Goal: Task Accomplishment & Management: Manage account settings

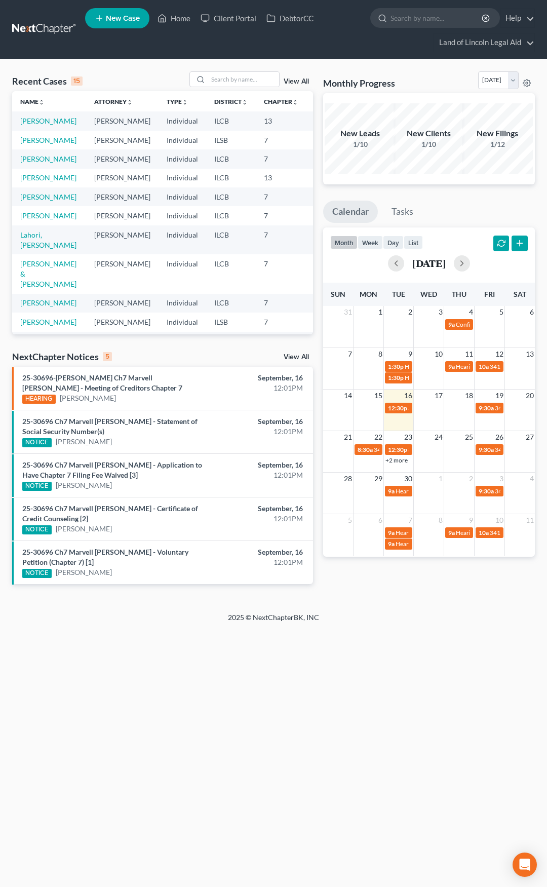
click at [288, 357] on link "View All" at bounding box center [296, 357] width 25 height 7
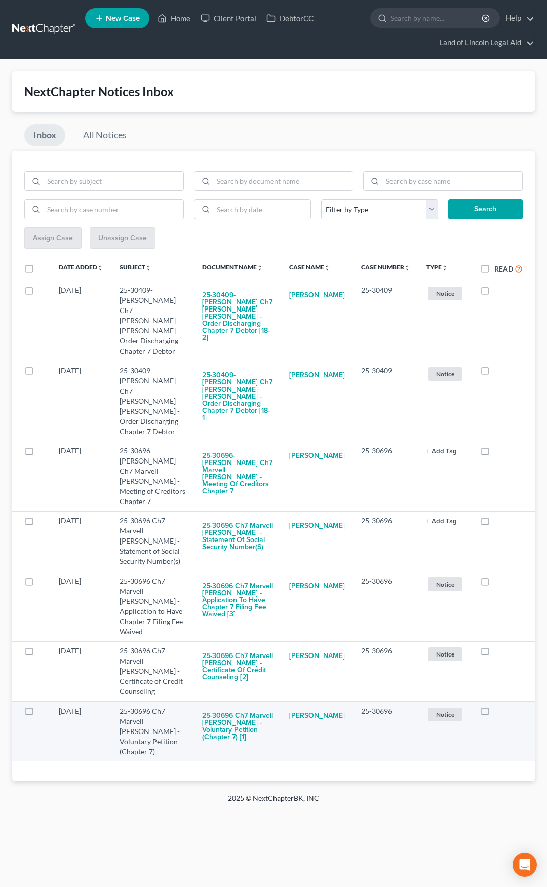
click at [495, 714] on label at bounding box center [495, 714] width 0 height 0
click at [499, 706] on input "checkbox" at bounding box center [502, 709] width 7 height 7
checkbox input "true"
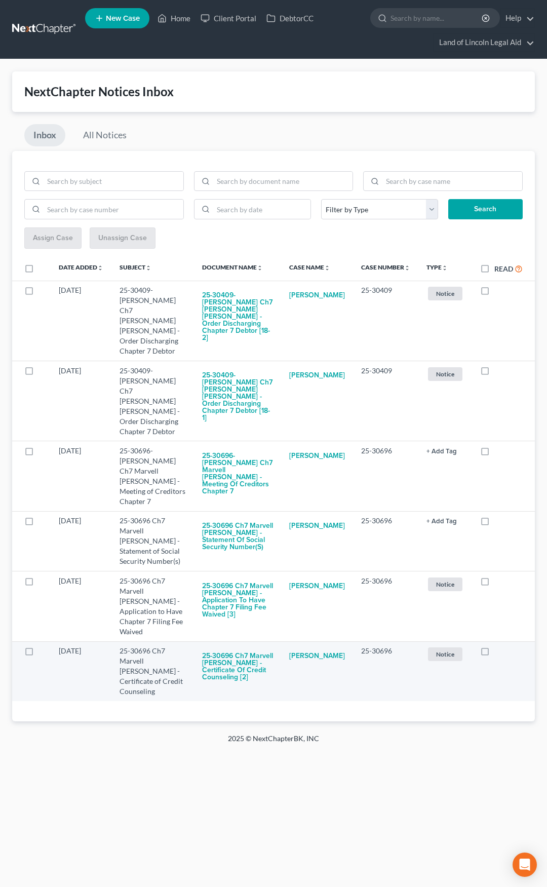
click at [495, 654] on label at bounding box center [495, 654] width 0 height 0
click at [499, 646] on input "checkbox" at bounding box center [502, 649] width 7 height 7
checkbox input "true"
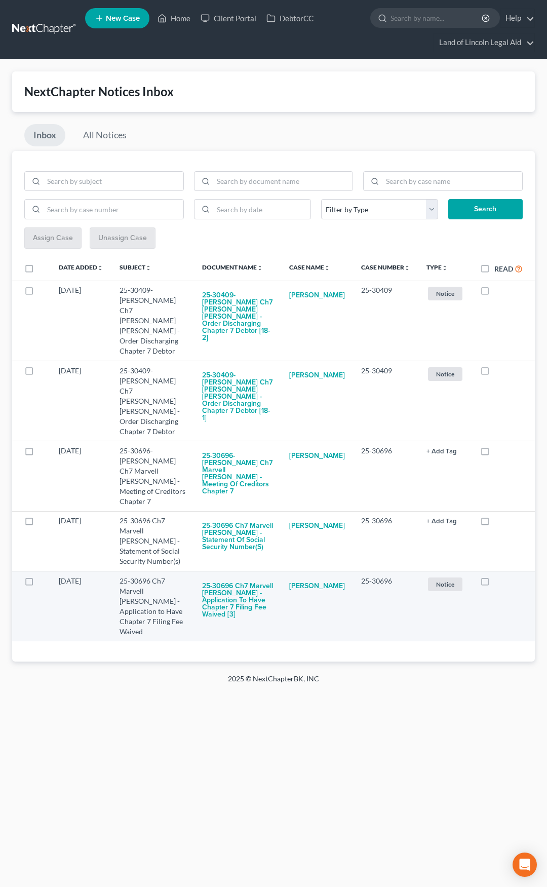
click at [495, 584] on label at bounding box center [495, 584] width 0 height 0
click at [499, 576] on input "checkbox" at bounding box center [502, 579] width 7 height 7
checkbox input "true"
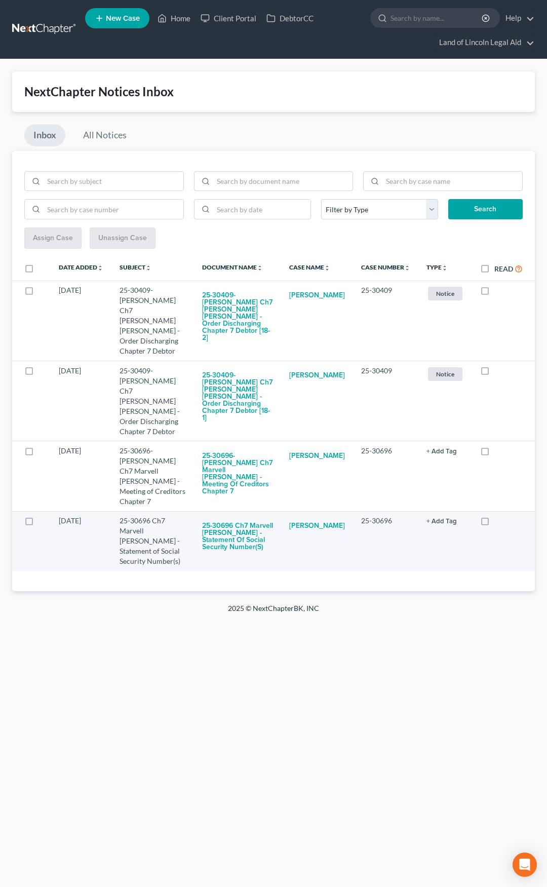
click at [495, 523] on label at bounding box center [495, 523] width 0 height 0
click at [499, 516] on input "checkbox" at bounding box center [502, 519] width 7 height 7
checkbox input "true"
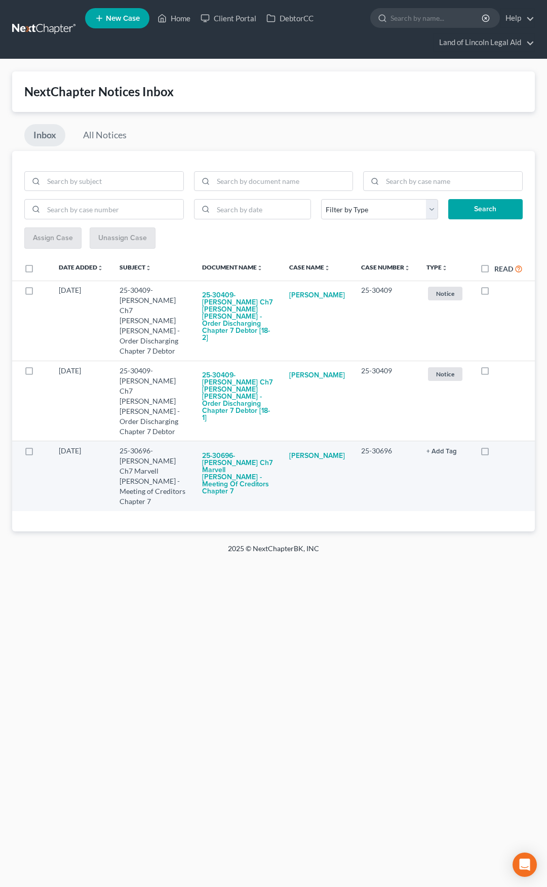
click at [495, 453] on label at bounding box center [495, 453] width 0 height 0
click at [499, 446] on input "checkbox" at bounding box center [502, 449] width 7 height 7
checkbox input "true"
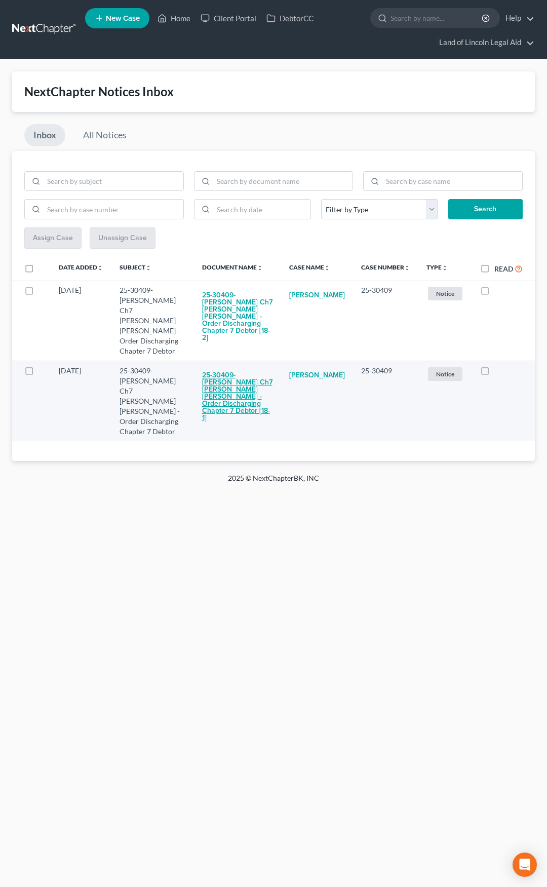
click at [223, 366] on button "25-30409-mel Ch7 Sarah Ann Shockley - Order Discharging Chapter 7 Debtor [18-1]" at bounding box center [237, 397] width 71 height 63
checkbox input "true"
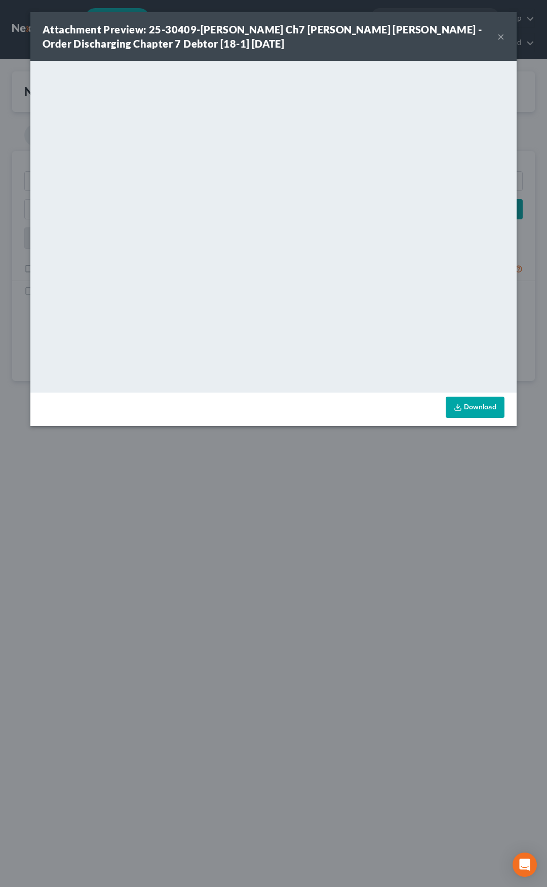
click at [501, 39] on button "×" at bounding box center [501, 36] width 7 height 12
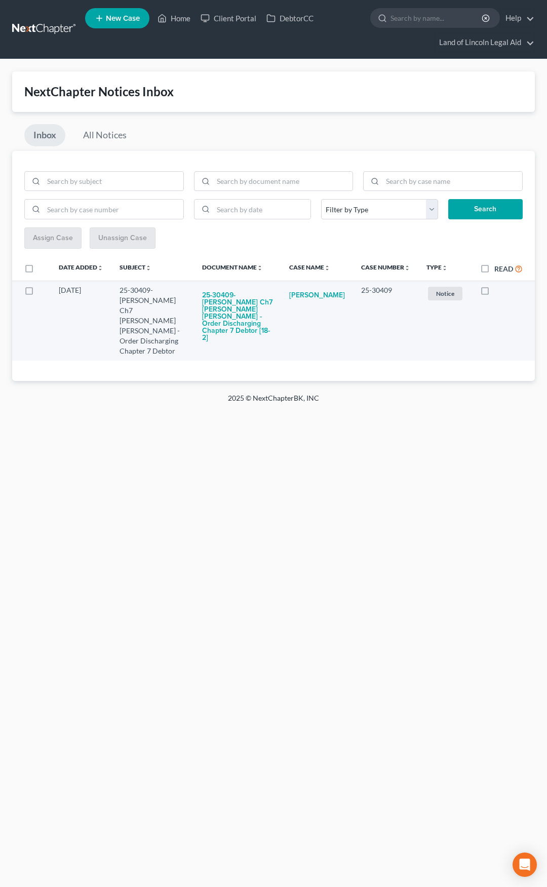
click at [495, 293] on label at bounding box center [495, 293] width 0 height 0
click at [499, 289] on input "checkbox" at bounding box center [502, 288] width 7 height 7
checkbox input "true"
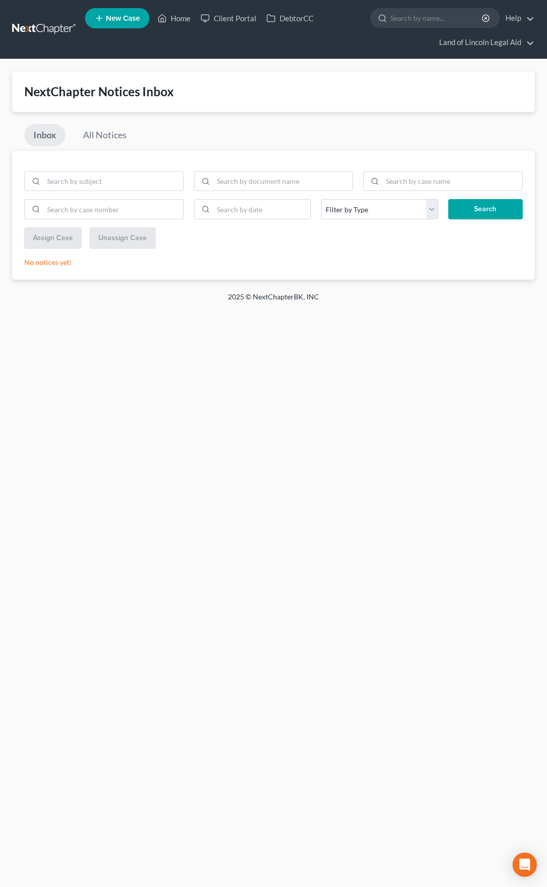
click at [21, 29] on link at bounding box center [44, 29] width 65 height 18
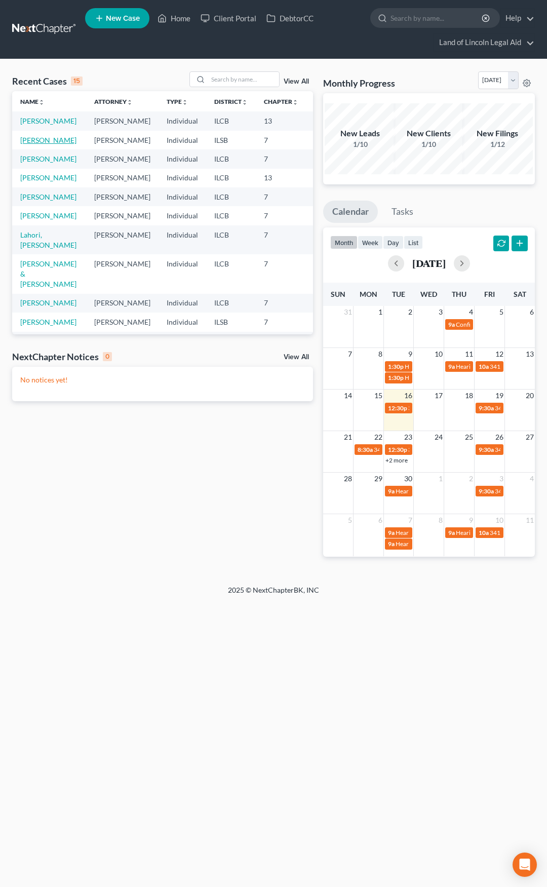
click at [33, 144] on link "[PERSON_NAME]" at bounding box center [48, 140] width 56 height 9
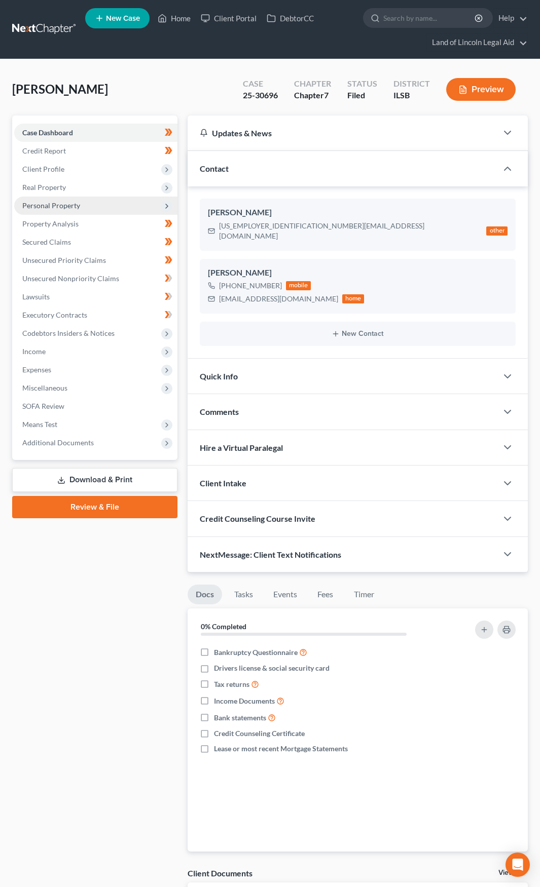
click at [101, 209] on span "Personal Property" at bounding box center [95, 206] width 163 height 18
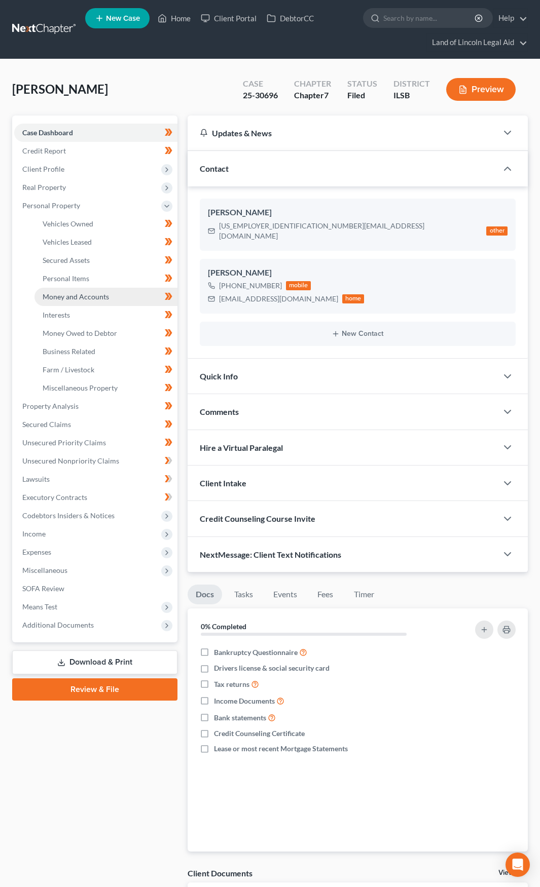
click at [108, 296] on link "Money and Accounts" at bounding box center [105, 297] width 143 height 18
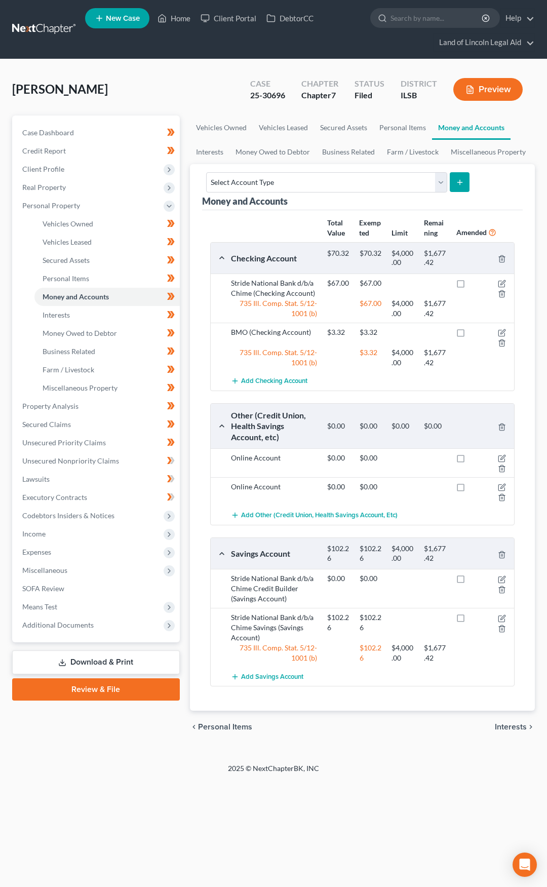
click at [58, 30] on link at bounding box center [44, 29] width 65 height 18
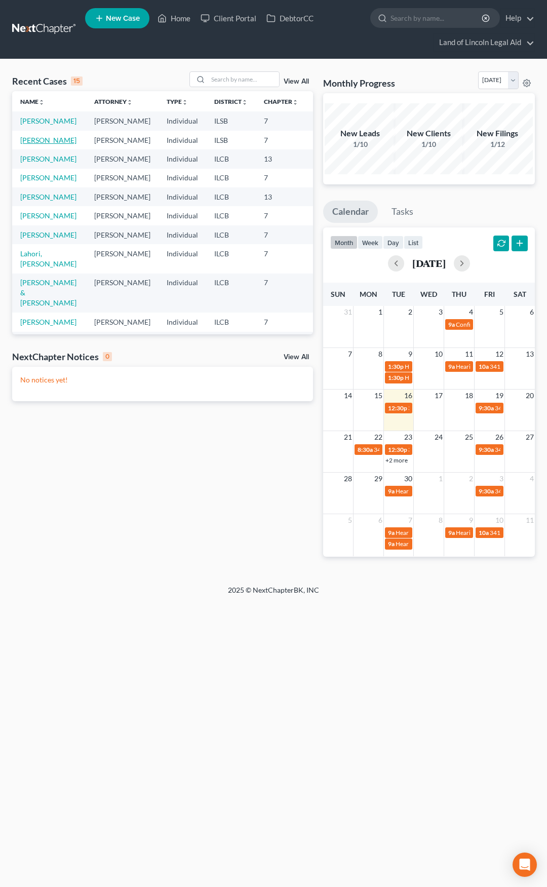
click at [29, 144] on link "[PERSON_NAME]" at bounding box center [48, 140] width 56 height 9
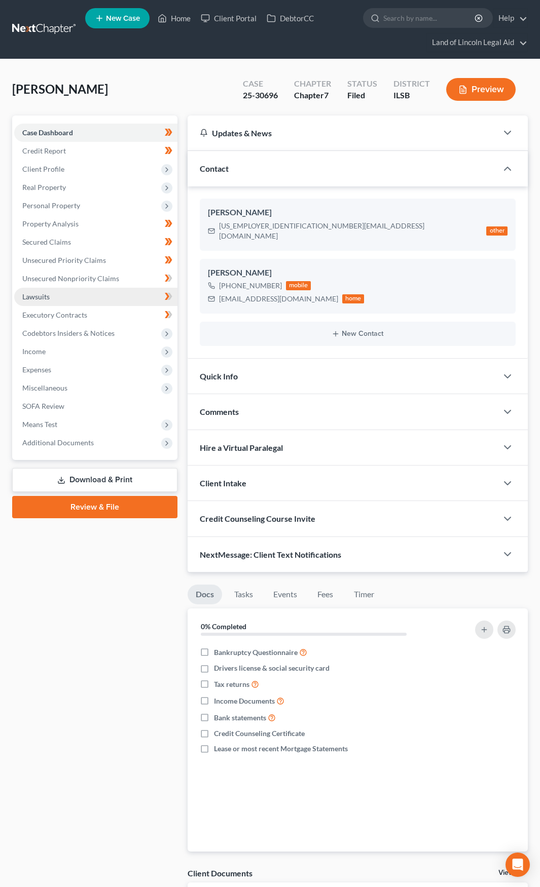
click at [79, 303] on link "Lawsuits" at bounding box center [95, 297] width 163 height 18
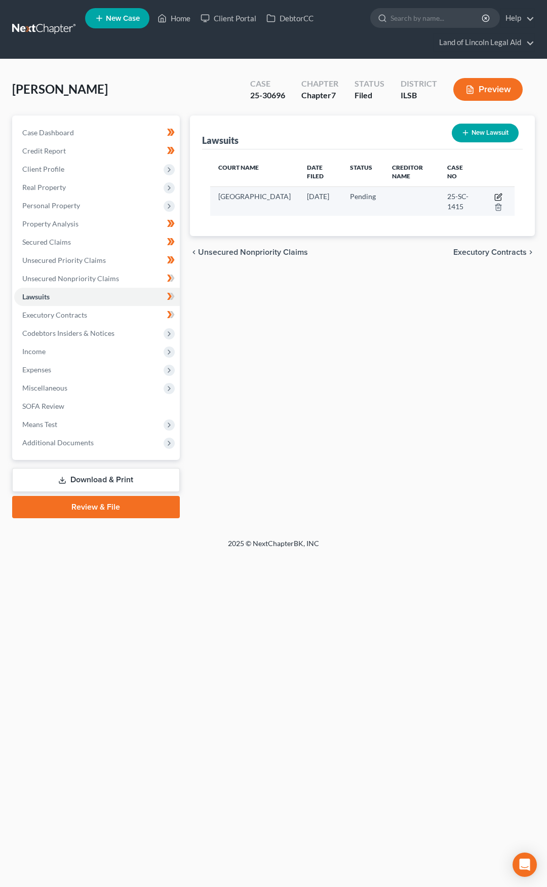
click at [499, 196] on icon "button" at bounding box center [499, 197] width 8 height 8
select select "14"
select select "0"
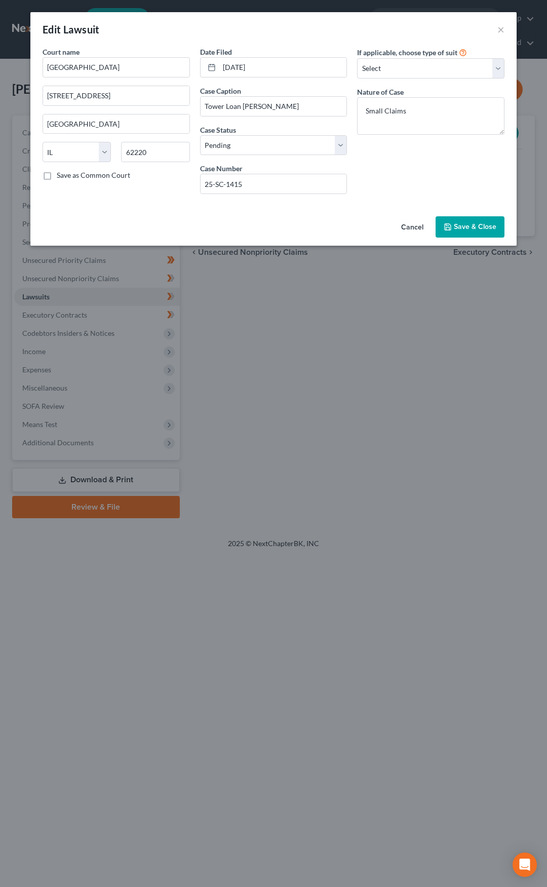
click at [408, 226] on button "Cancel" at bounding box center [412, 227] width 39 height 20
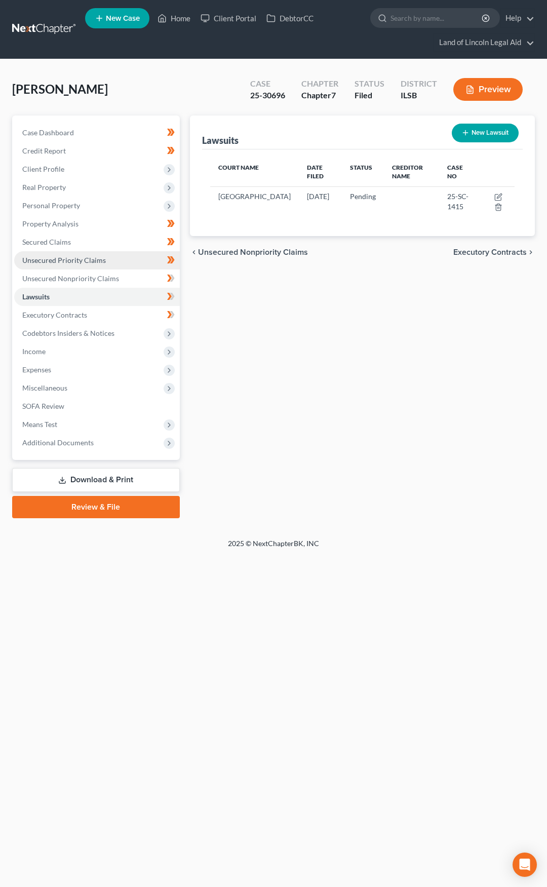
click at [133, 261] on link "Unsecured Priority Claims" at bounding box center [97, 260] width 166 height 18
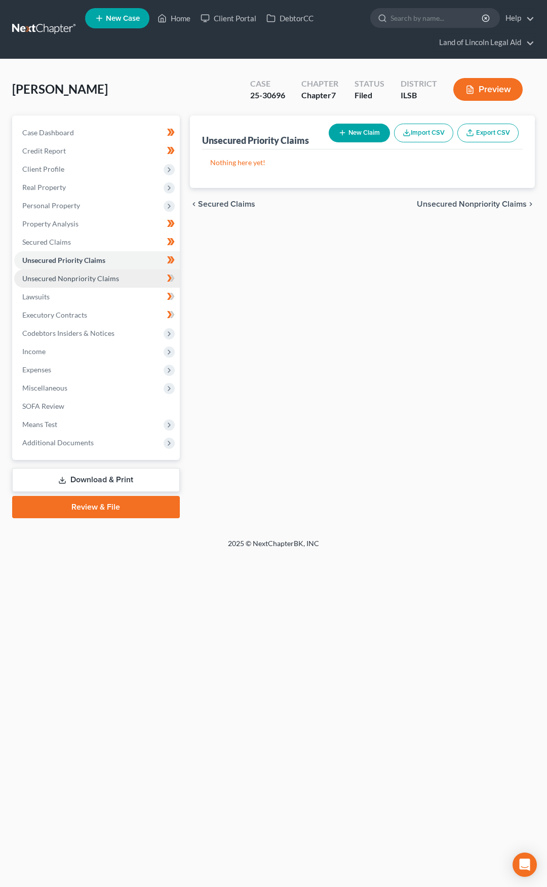
click at [121, 281] on link "Unsecured Nonpriority Claims" at bounding box center [97, 279] width 166 height 18
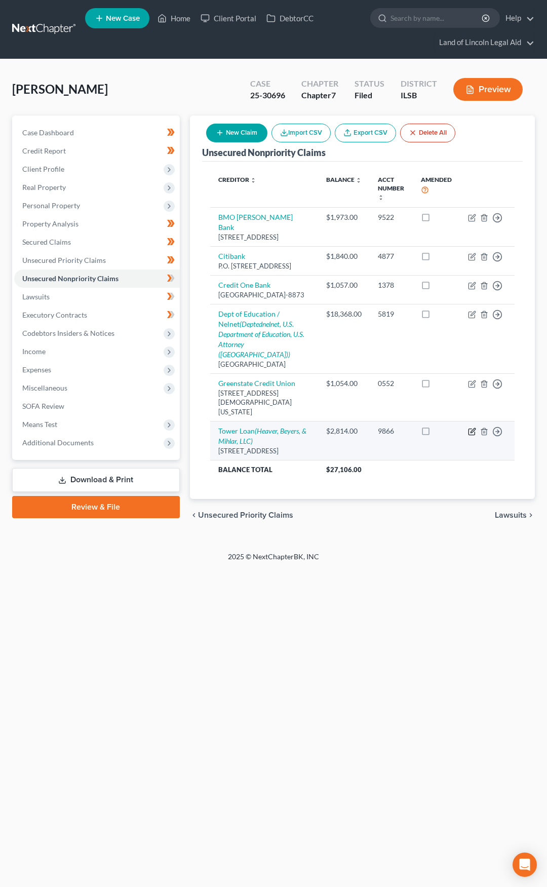
click at [472, 433] on icon "button" at bounding box center [473, 430] width 5 height 5
select select "14"
select select "10"
select select "0"
select select "14"
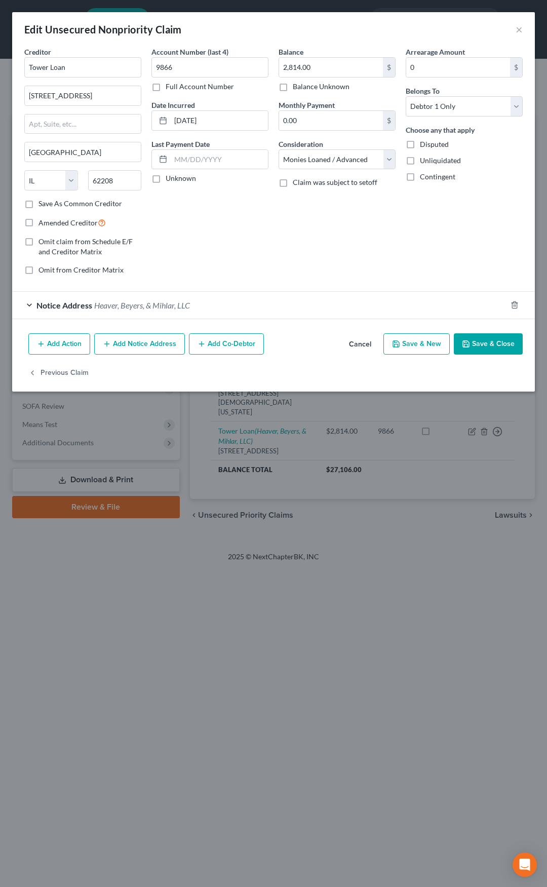
click at [246, 301] on div "Notice Address Heaver, Beyers, & Mihlar, LLC" at bounding box center [259, 305] width 495 height 27
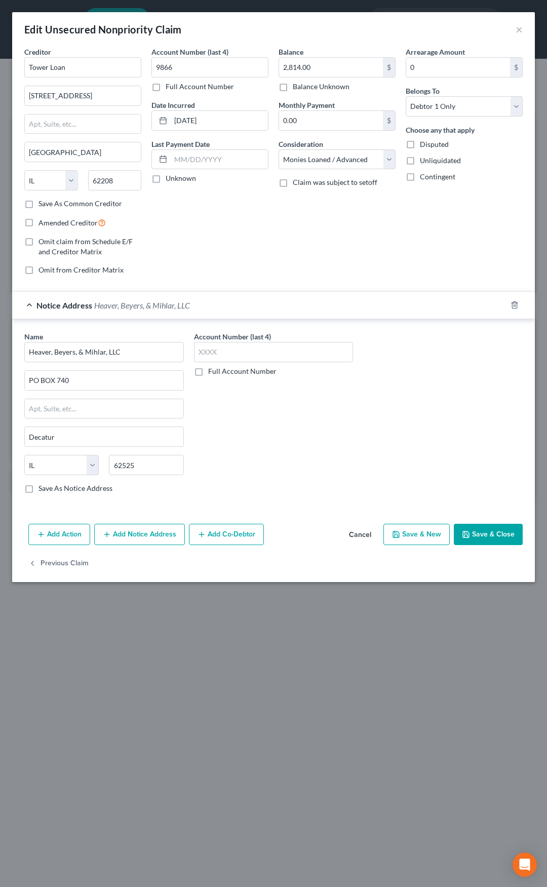
click at [359, 537] on button "Cancel" at bounding box center [360, 535] width 39 height 20
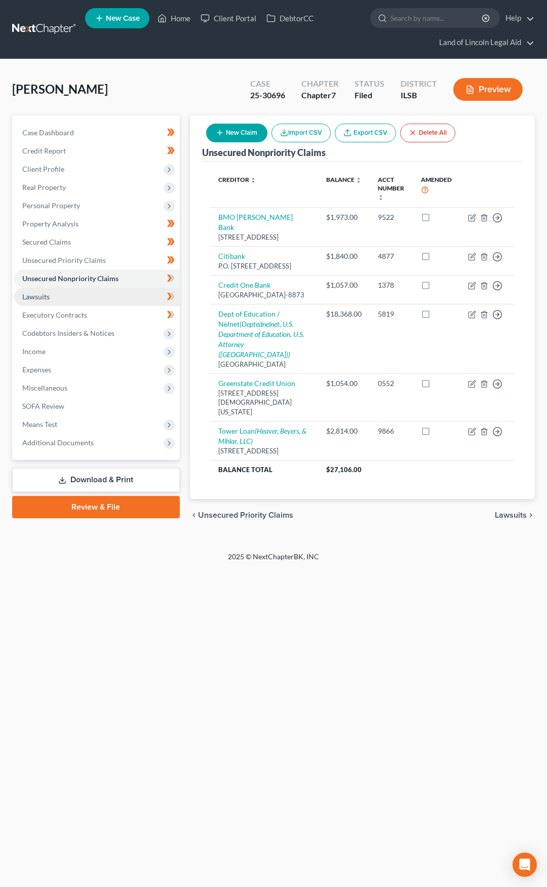
click at [127, 299] on link "Lawsuits" at bounding box center [97, 297] width 166 height 18
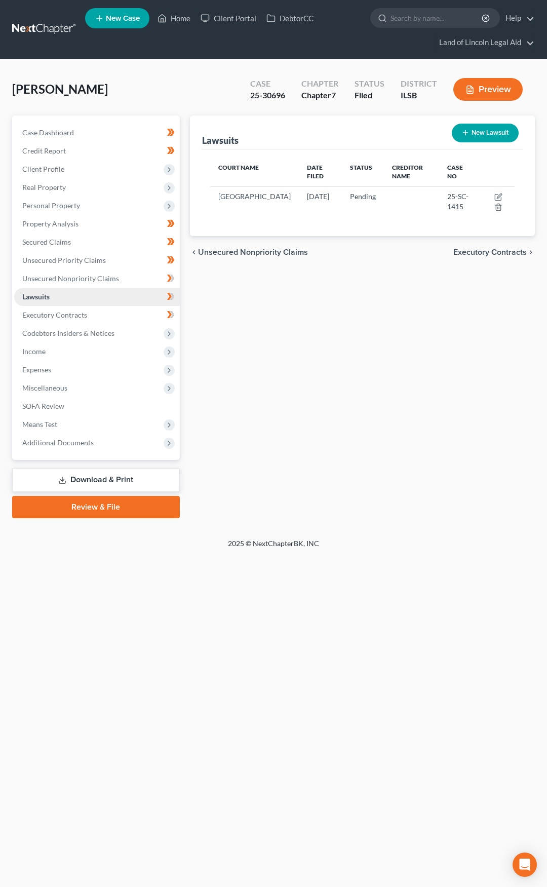
click at [128, 289] on link "Lawsuits" at bounding box center [97, 297] width 166 height 18
click at [124, 282] on link "Unsecured Nonpriority Claims" at bounding box center [97, 279] width 166 height 18
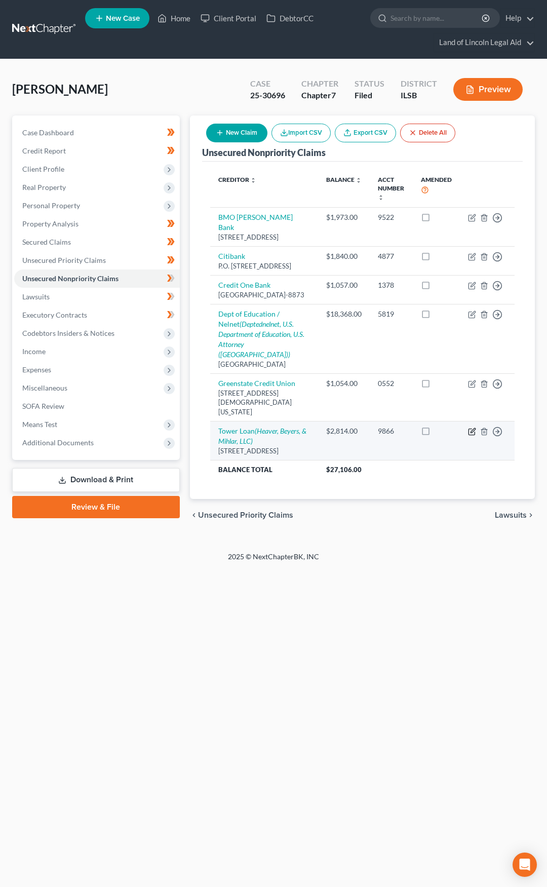
click at [469, 436] on icon "button" at bounding box center [472, 432] width 8 height 8
select select "14"
select select "10"
select select "0"
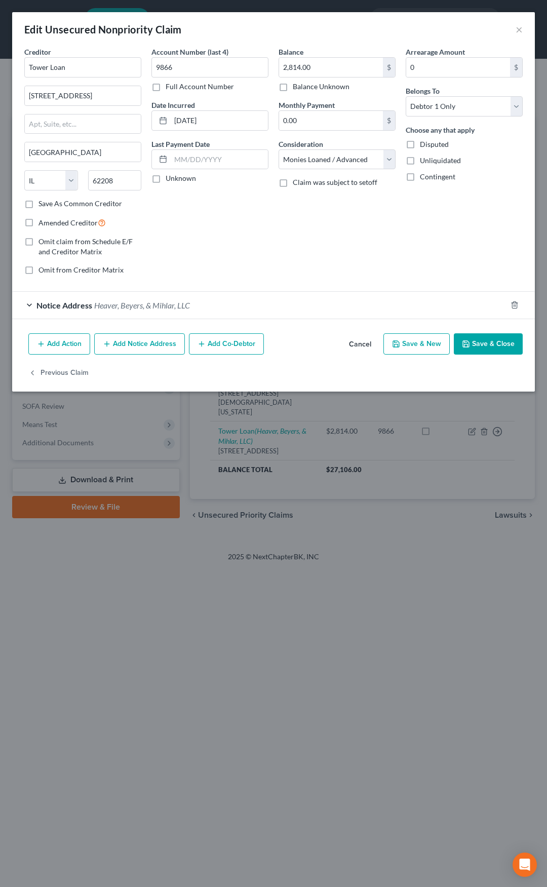
click at [103, 299] on div "Notice Address Heaver, Beyers, & Mihlar, LLC" at bounding box center [259, 305] width 495 height 27
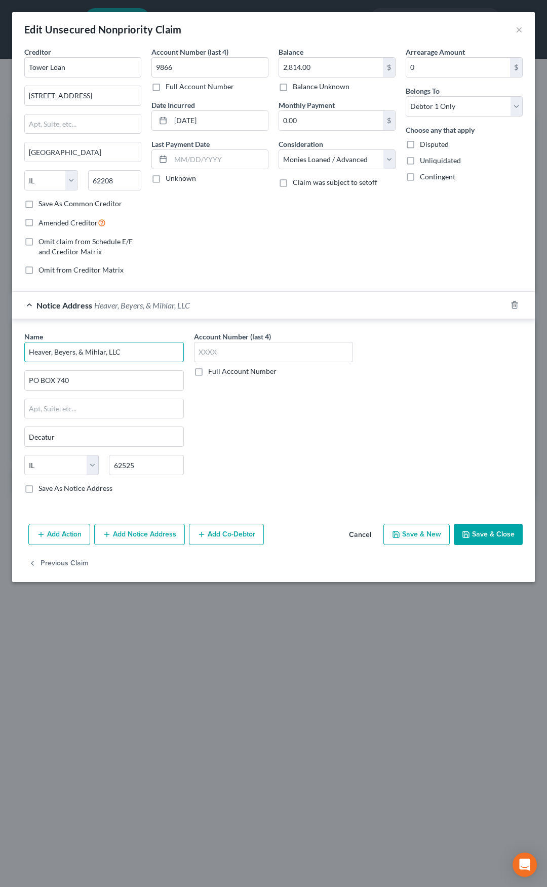
drag, startPoint x: 126, startPoint y: 351, endPoint x: 25, endPoint y: 357, distance: 100.5
click at [25, 357] on input "Heaver, Beyers, & Mihlar, LLC" at bounding box center [104, 352] width 160 height 20
drag, startPoint x: 98, startPoint y: 382, endPoint x: 22, endPoint y: 388, distance: 76.8
click at [22, 388] on div "Name * Heaver, Beyers, & Mihlar, LLC PO BOX 740 Decatur State AL AK AR AZ CA CO…" at bounding box center [104, 416] width 170 height 170
click at [355, 541] on button "Cancel" at bounding box center [360, 535] width 39 height 20
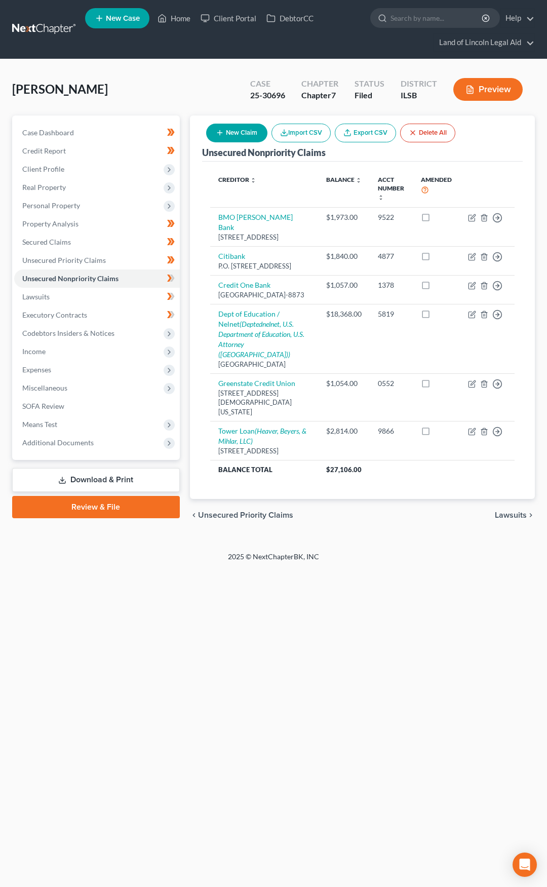
click at [46, 22] on link at bounding box center [44, 29] width 65 height 18
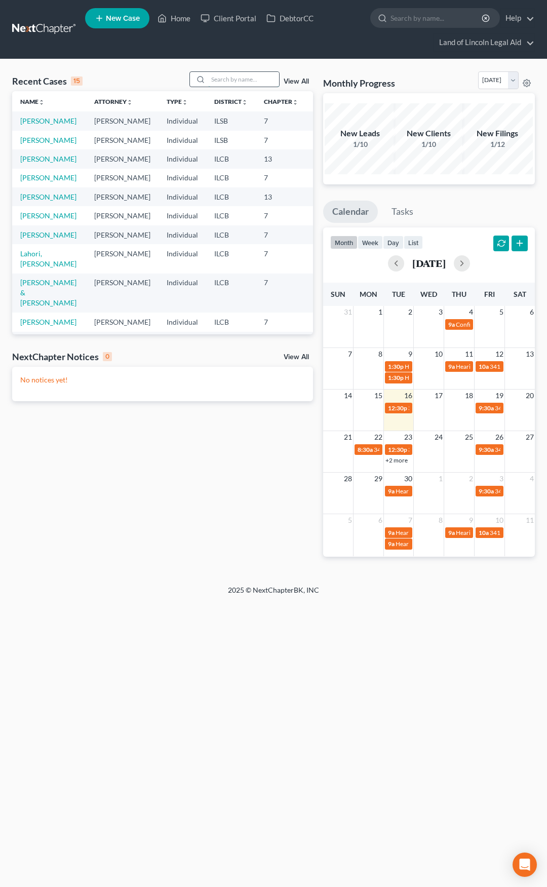
click at [219, 78] on input "search" at bounding box center [243, 79] width 71 height 15
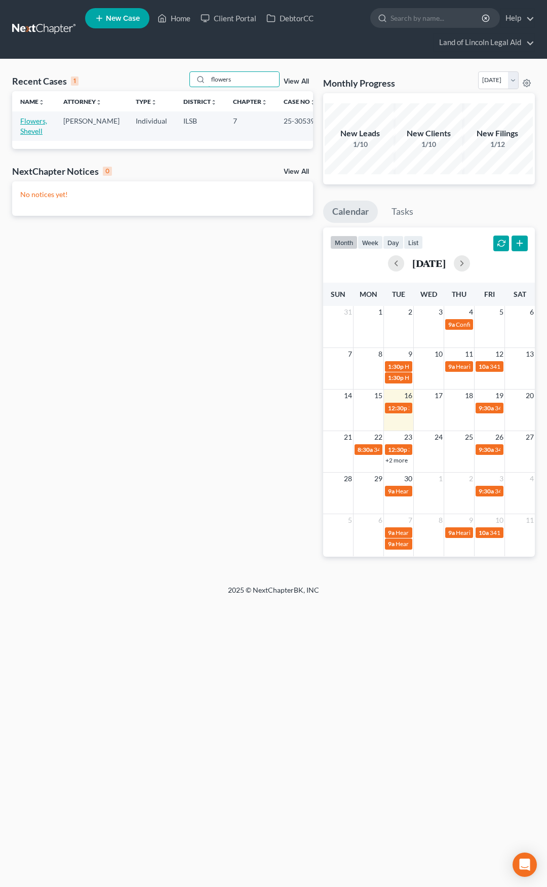
type input "flowers"
click at [29, 118] on link "Flowers, Shevell" at bounding box center [33, 126] width 27 height 19
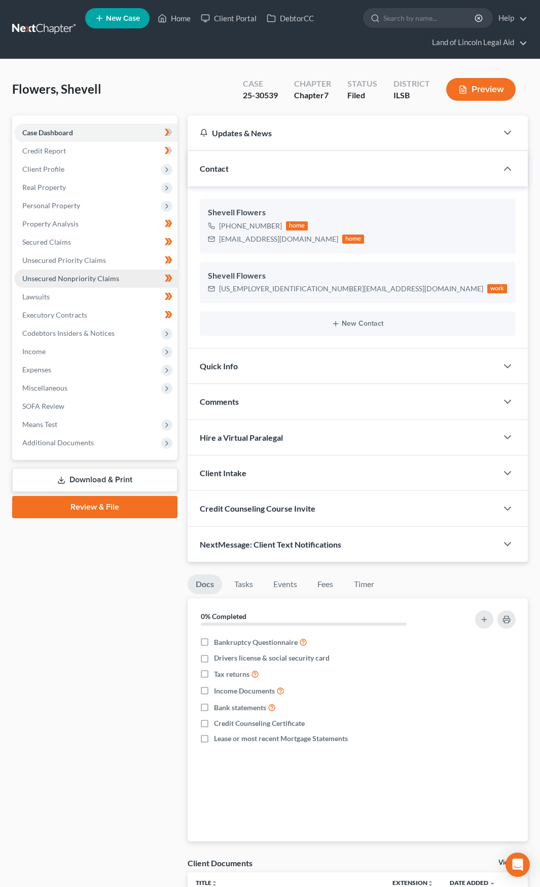
click at [123, 280] on link "Unsecured Nonpriority Claims" at bounding box center [95, 279] width 163 height 18
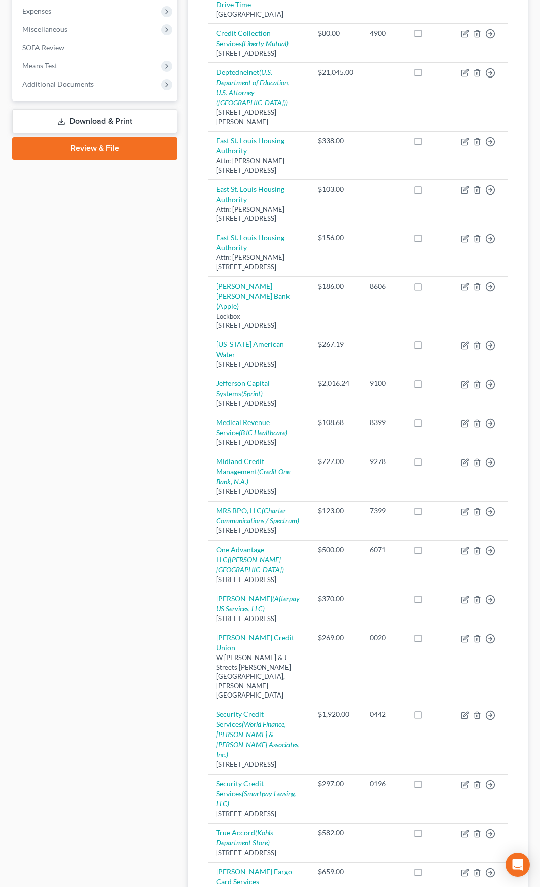
scroll to position [456, 0]
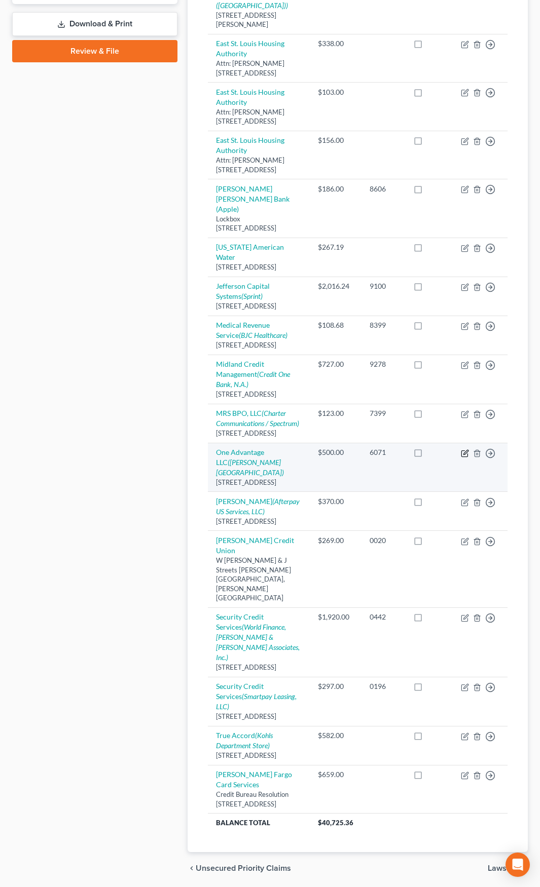
click at [467, 454] on icon "button" at bounding box center [465, 452] width 5 height 5
select select "14"
select select "0"
select select "27"
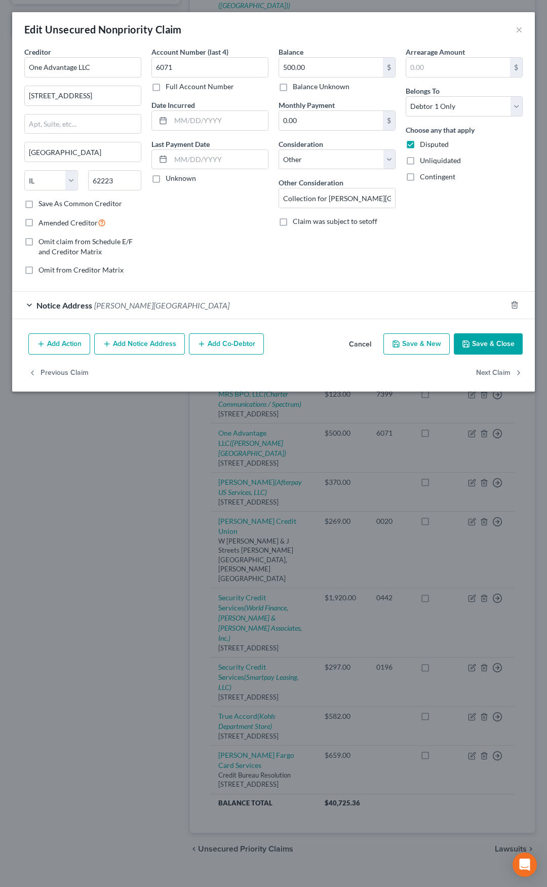
click at [211, 299] on div "Notice Address Anderson Hospital" at bounding box center [259, 305] width 495 height 27
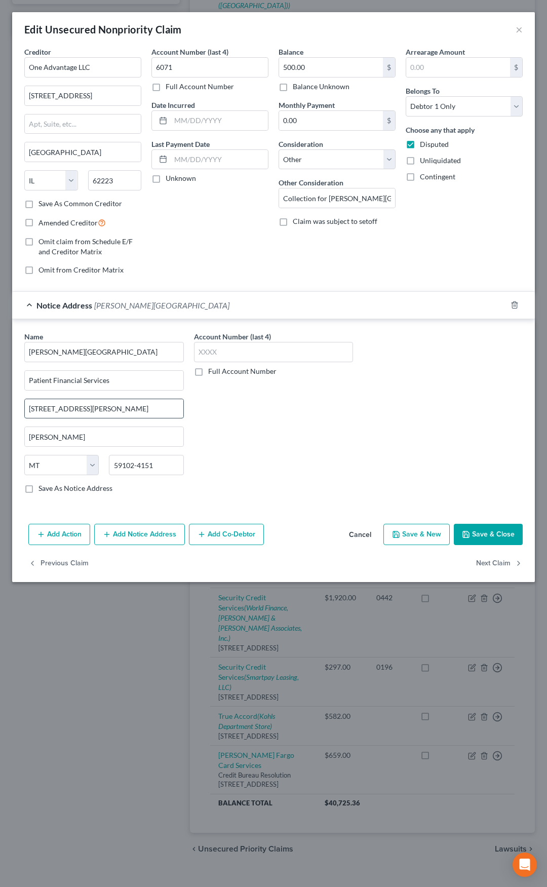
drag, startPoint x: 112, startPoint y: 406, endPoint x: 28, endPoint y: 403, distance: 83.6
click at [28, 403] on input "1643 Lewis Ave., Ste 203" at bounding box center [104, 408] width 159 height 19
type input "6800 State Route 162"
type input "62062"
type input "Maryville"
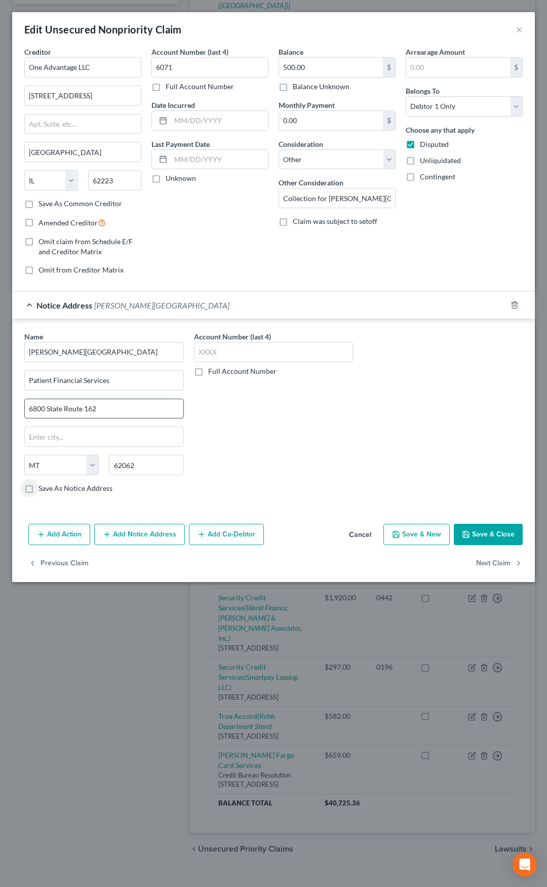
select select "14"
click at [236, 311] on div "Notice Address Anderson Hospital" at bounding box center [259, 305] width 495 height 27
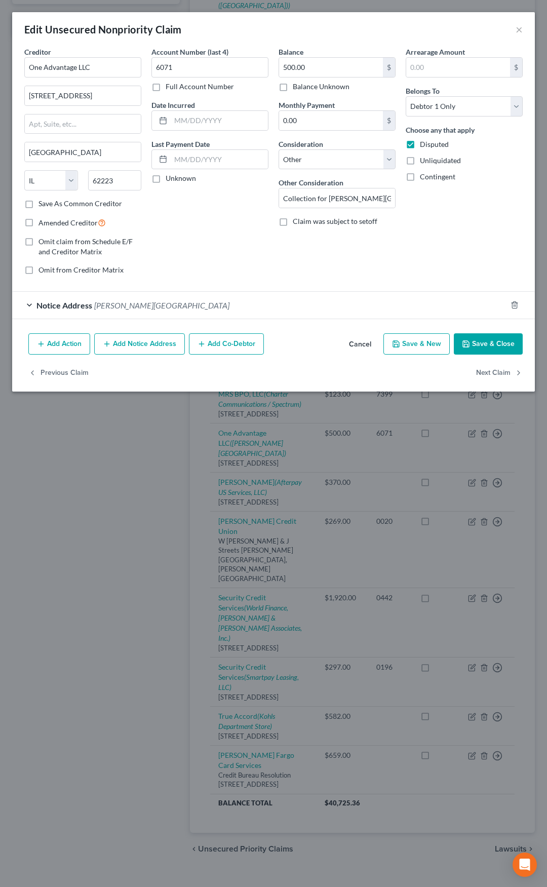
click at [483, 347] on button "Save & Close" at bounding box center [488, 343] width 69 height 21
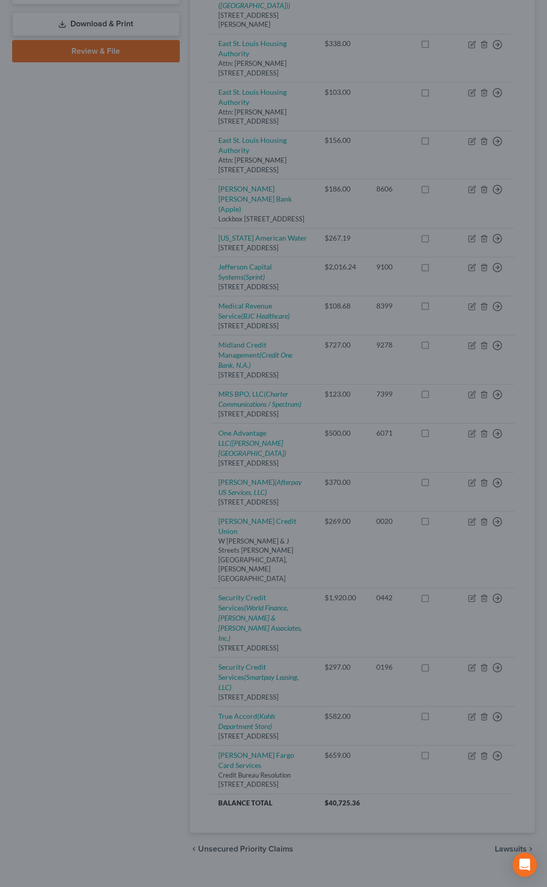
type input "0"
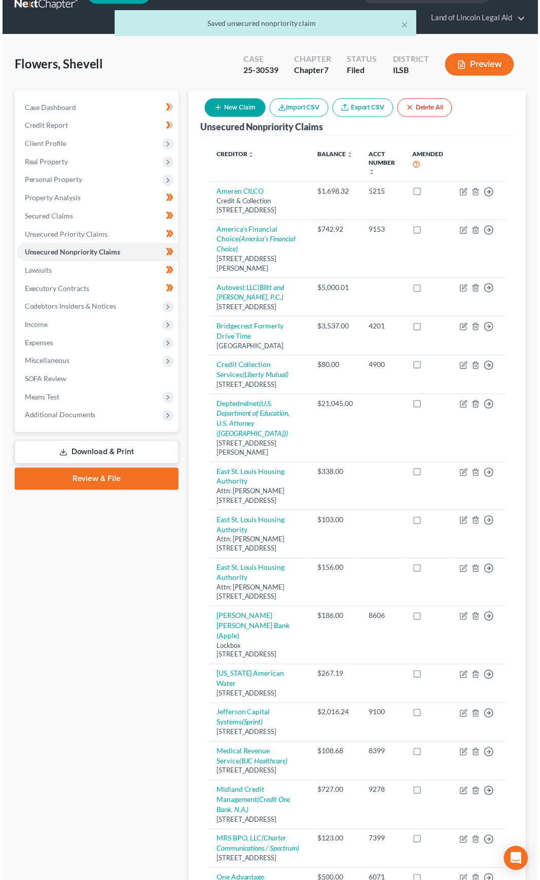
scroll to position [0, 0]
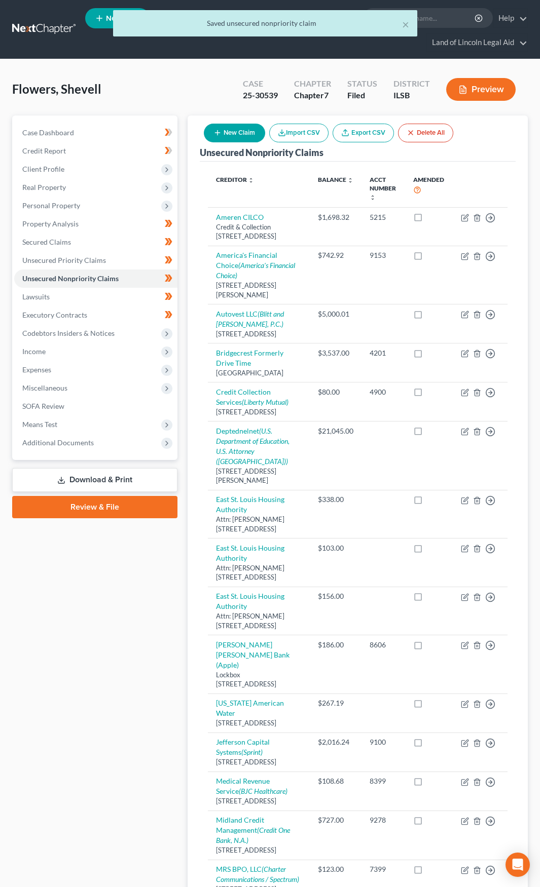
click at [484, 39] on div "× Saved unsecured nonpriority claim" at bounding box center [265, 25] width 540 height 31
click at [484, 42] on link "Land of Lincoln Legal Aid" at bounding box center [477, 42] width 100 height 18
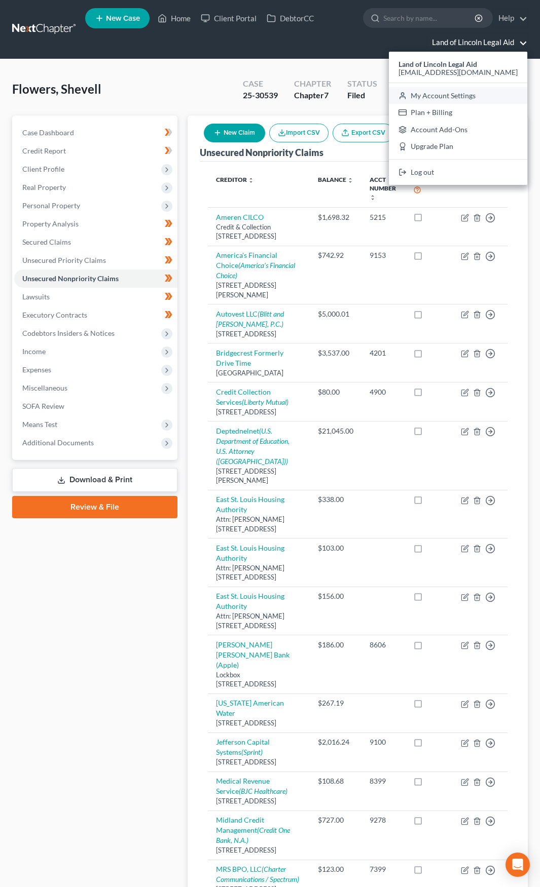
click at [462, 97] on link "My Account Settings" at bounding box center [458, 95] width 138 height 17
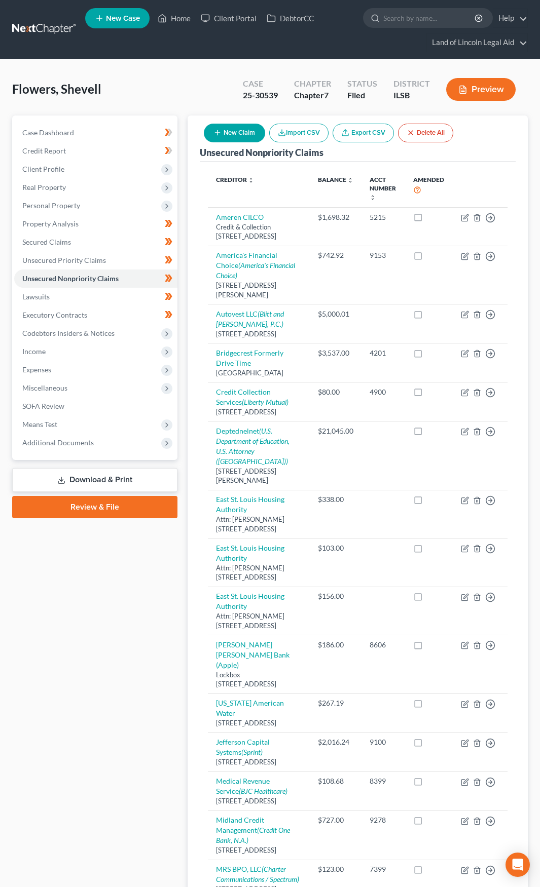
select select "23"
select select "14"
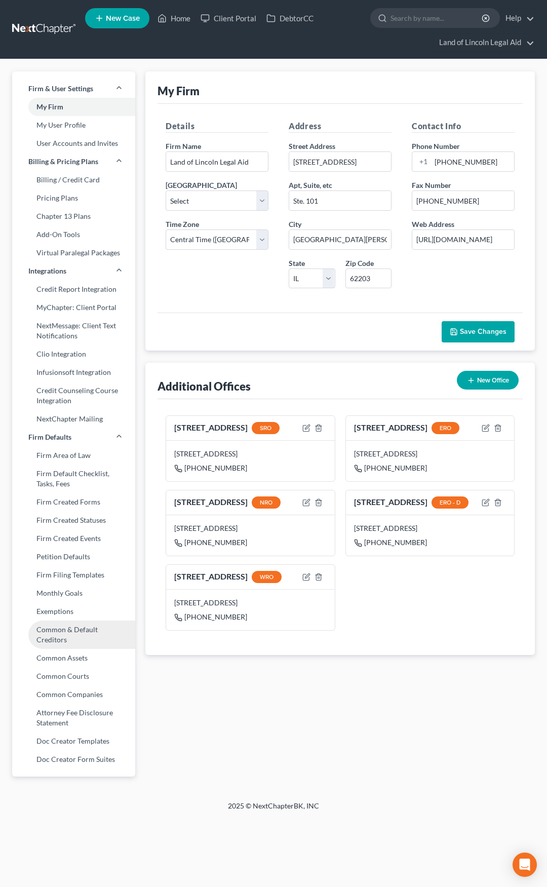
click at [68, 629] on link "Common & Default Creditors" at bounding box center [73, 635] width 123 height 28
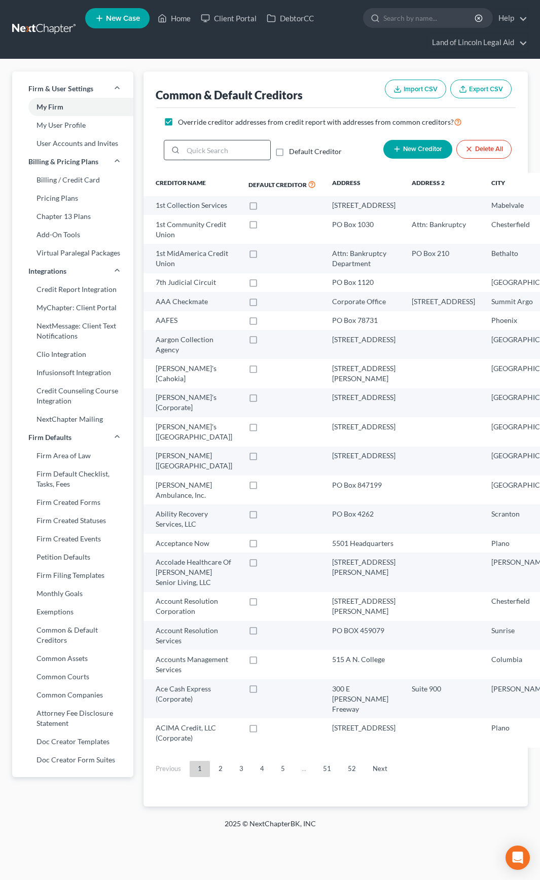
click at [229, 140] on input "search" at bounding box center [226, 149] width 87 height 19
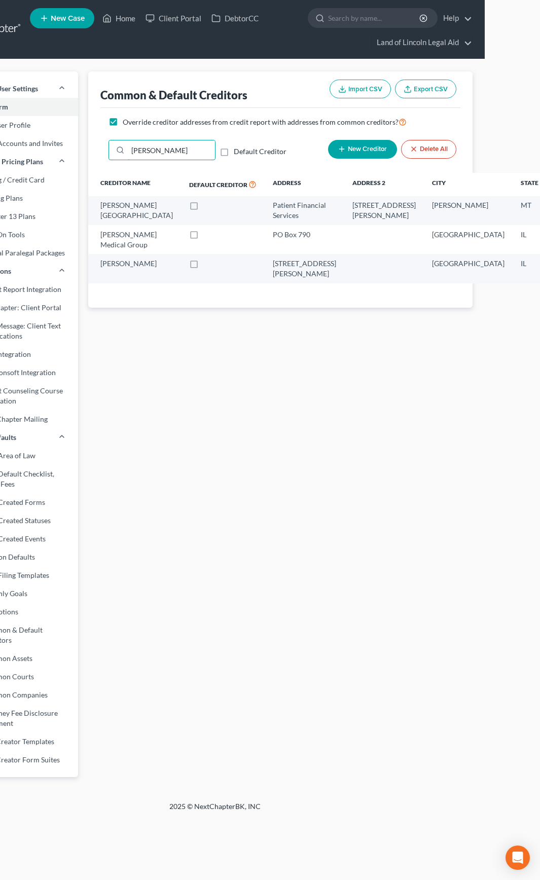
scroll to position [0, 56]
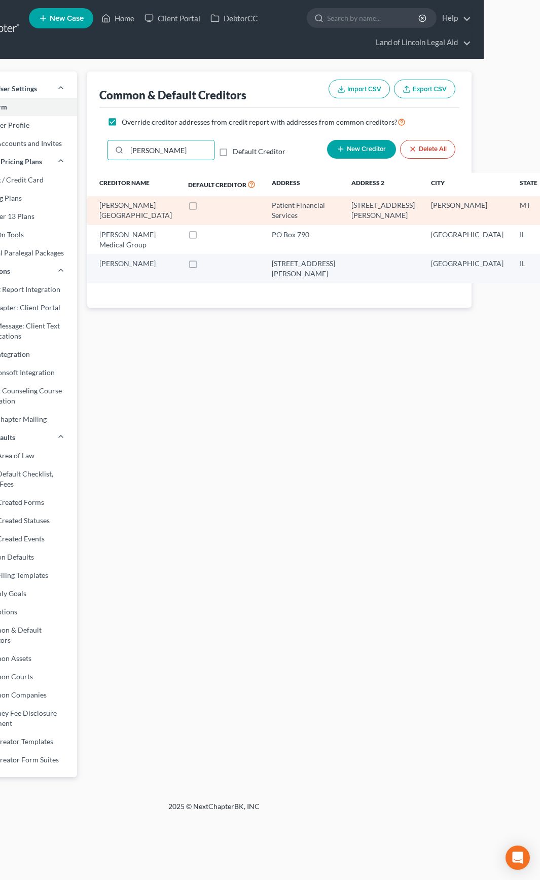
type input "anderson"
select select "27"
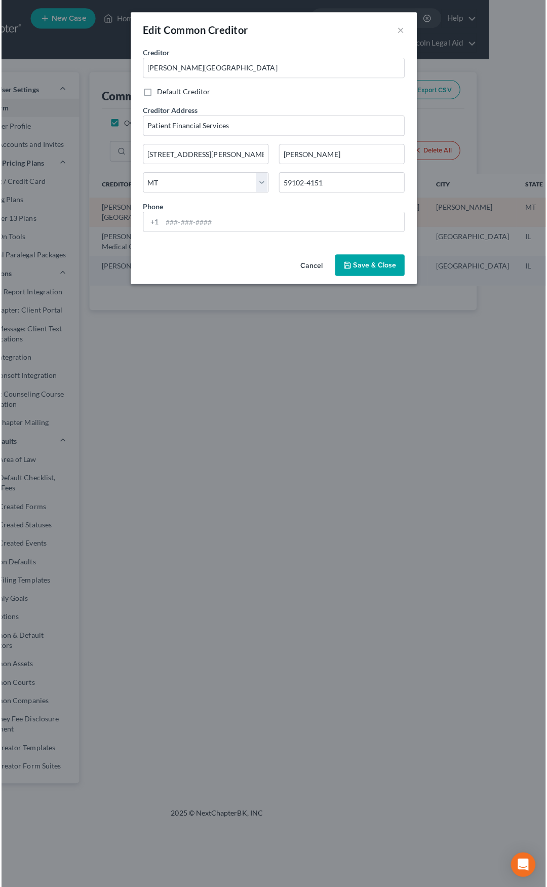
scroll to position [0, 51]
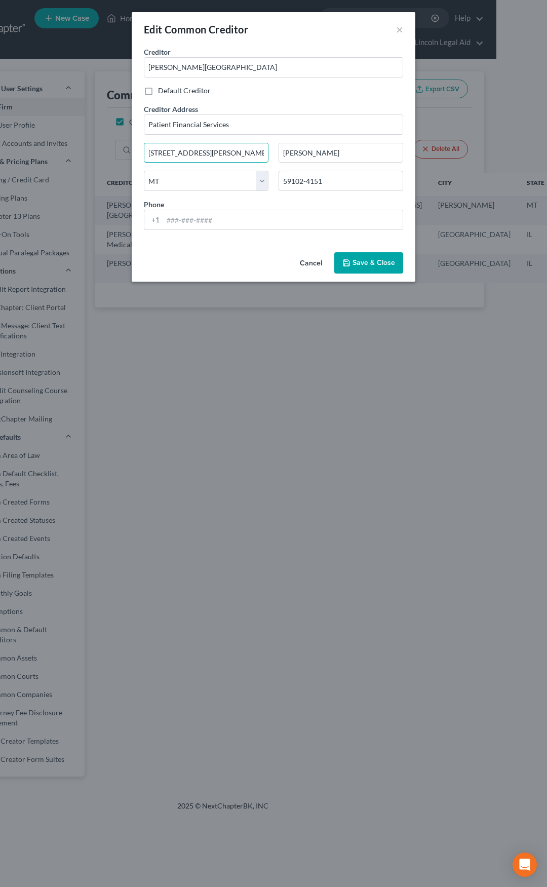
drag, startPoint x: 242, startPoint y: 155, endPoint x: 134, endPoint y: 154, distance: 108.4
click at [134, 154] on div "Creditor * Anderson Hospital Default Creditor Creditor Address Patient Financia…" at bounding box center [274, 148] width 284 height 202
type input "6800 State Route 162"
type input "62062"
type input "Maryville"
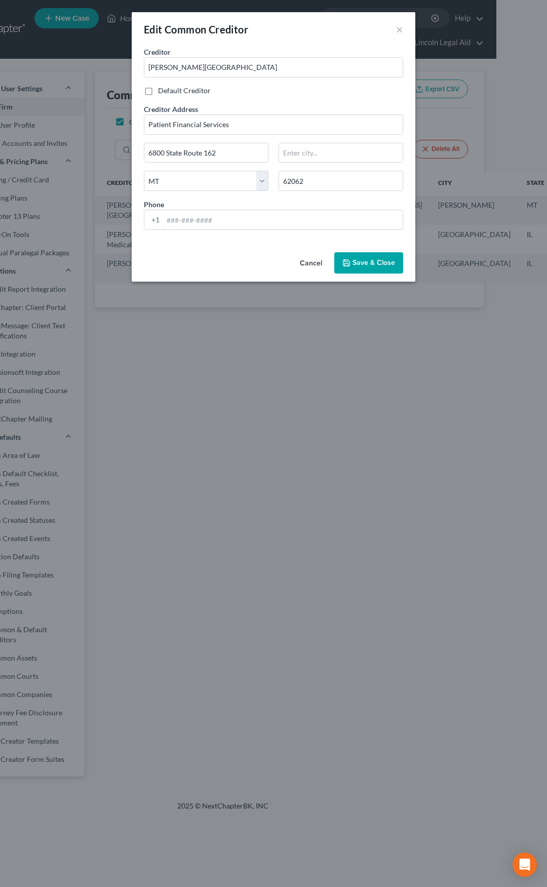
select select "14"
click at [365, 264] on span "Save & Close" at bounding box center [374, 262] width 43 height 9
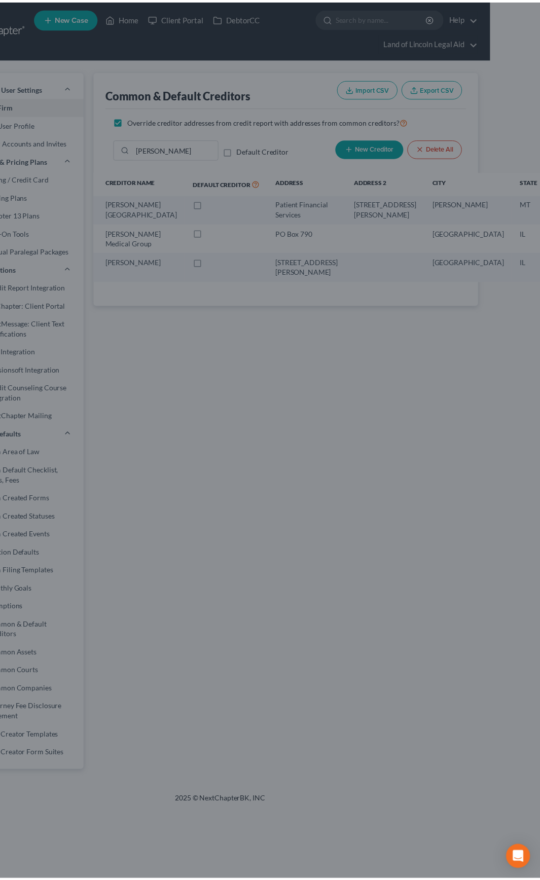
scroll to position [0, 48]
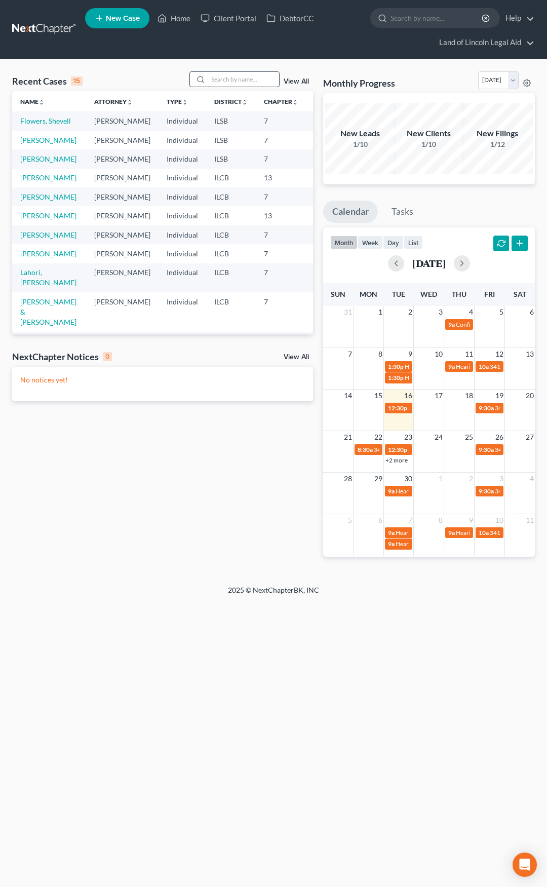
click at [234, 87] on div at bounding box center [234, 79] width 90 height 16
click at [233, 82] on input "search" at bounding box center [243, 79] width 71 height 15
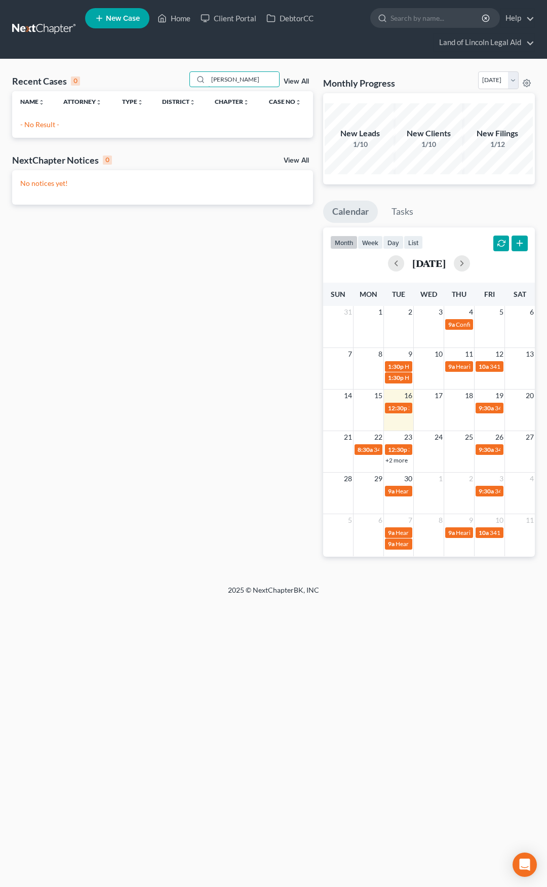
type input "beierle"
click at [287, 77] on div "beierle View All" at bounding box center [251, 79] width 124 height 16
click at [288, 82] on link "View All" at bounding box center [296, 81] width 25 height 7
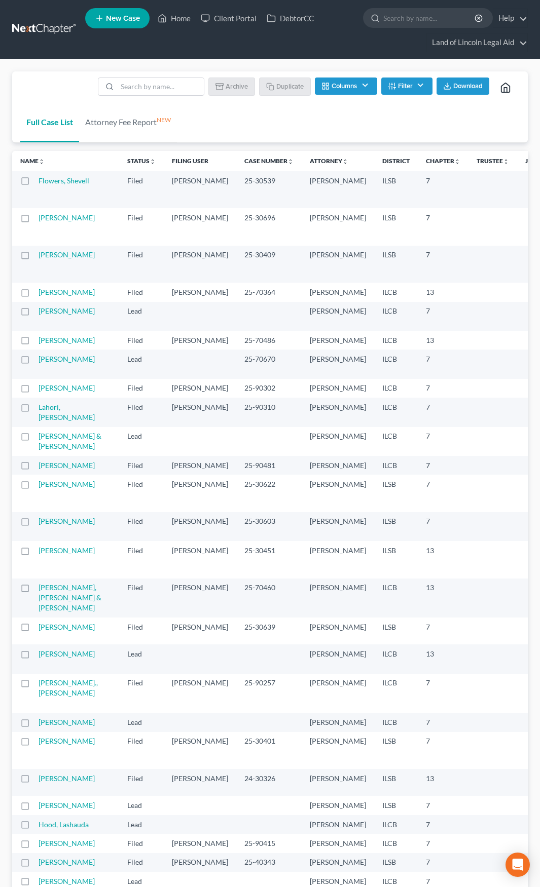
click at [397, 84] on button "Filter" at bounding box center [406, 86] width 51 height 17
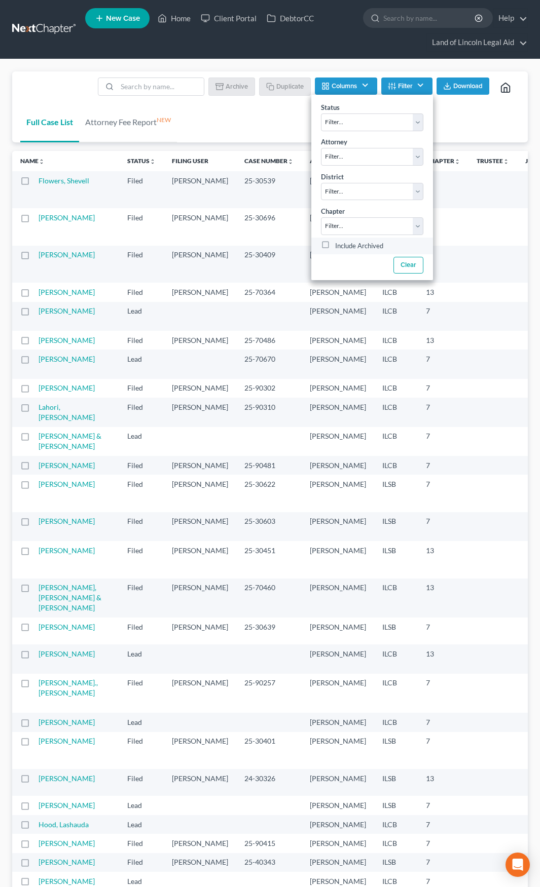
click at [347, 248] on label "Include Archived" at bounding box center [359, 246] width 48 height 12
click at [346, 246] on input "Include Archived" at bounding box center [342, 243] width 7 height 7
checkbox input "true"
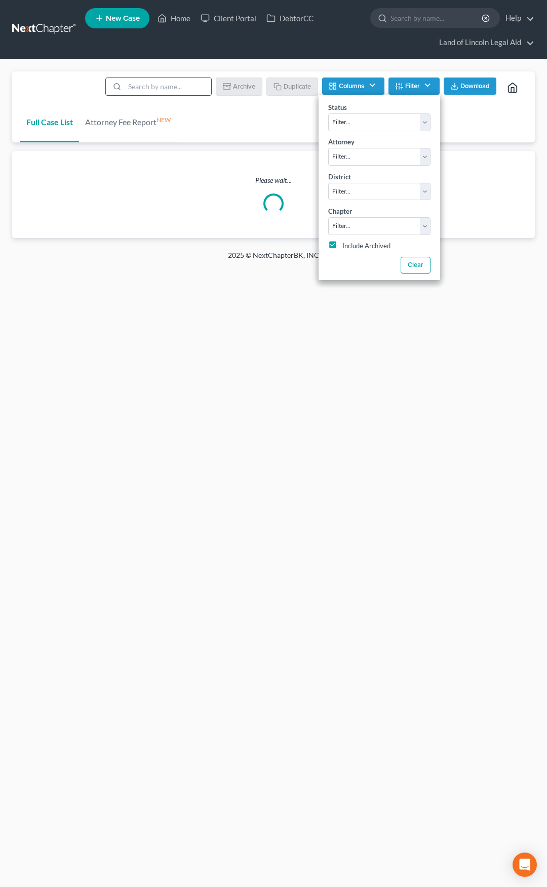
click at [176, 90] on input "search" at bounding box center [168, 86] width 87 height 17
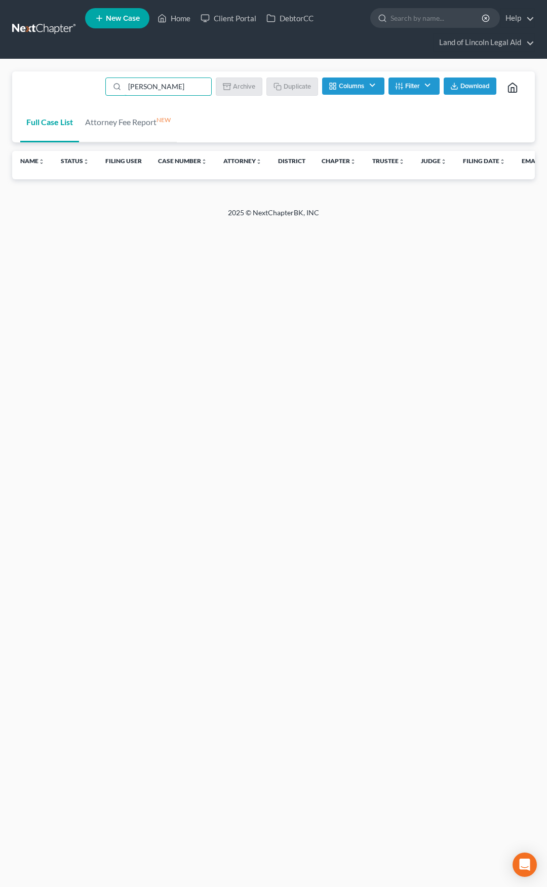
type input "Beierle"
click at [44, 28] on link at bounding box center [44, 29] width 65 height 18
